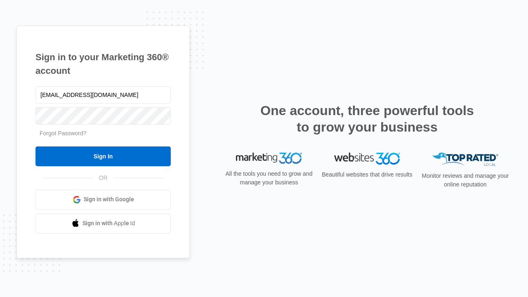
type input "[EMAIL_ADDRESS][DOMAIN_NAME]"
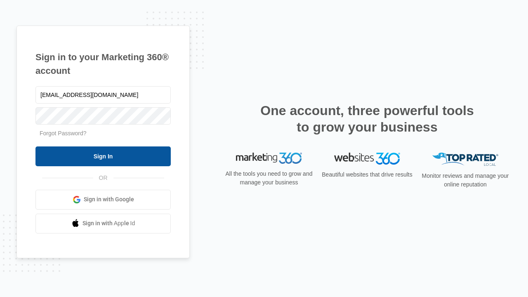
click at [103, 156] on input "Sign In" at bounding box center [103, 157] width 135 height 20
